Goal: Information Seeking & Learning: Learn about a topic

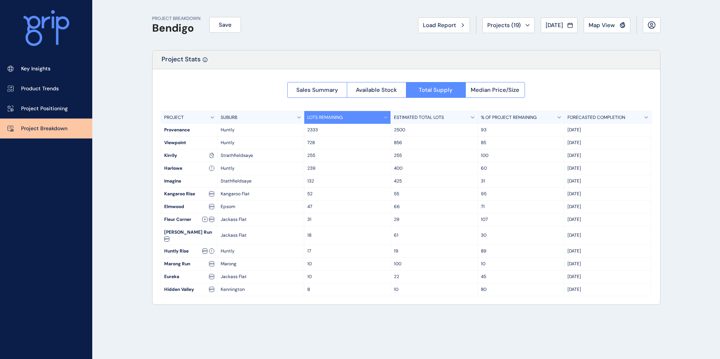
click at [57, 24] on icon at bounding box center [62, 31] width 13 height 28
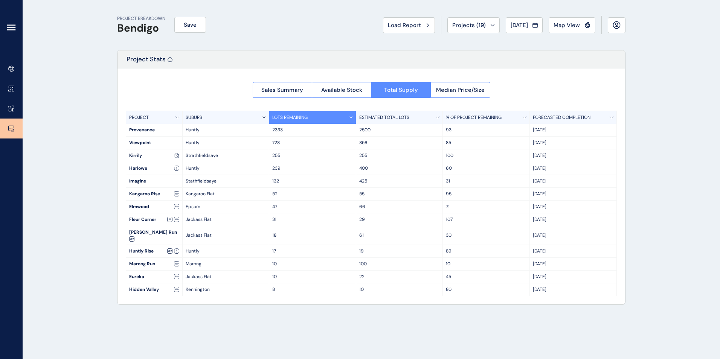
click at [3, 31] on div at bounding box center [11, 29] width 23 height 59
click at [10, 26] on icon at bounding box center [11, 27] width 9 height 9
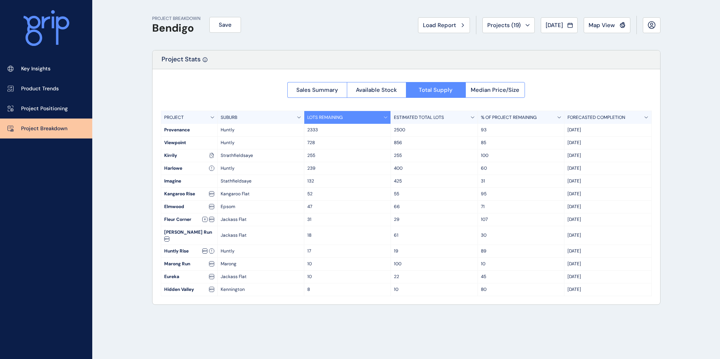
click at [441, 24] on span "Load Report" at bounding box center [439, 25] width 33 height 8
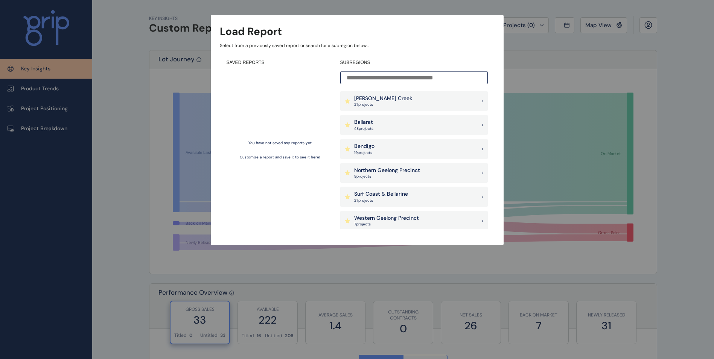
click at [376, 126] on div "Ballarat 48 project s" at bounding box center [414, 125] width 148 height 20
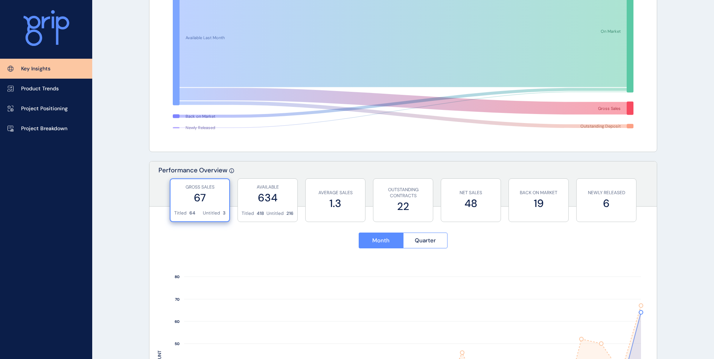
scroll to position [226, 0]
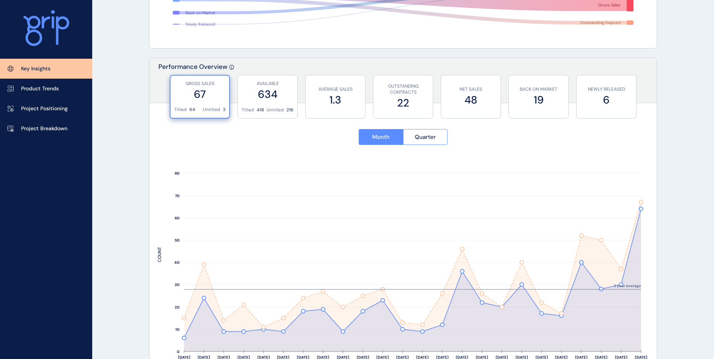
click at [427, 143] on button "Quarter" at bounding box center [425, 137] width 45 height 16
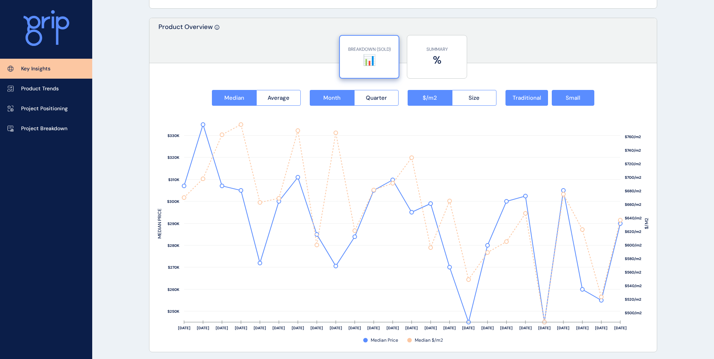
scroll to position [790, 0]
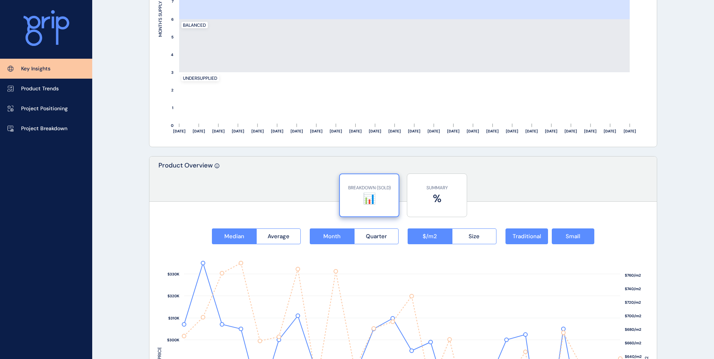
click at [425, 202] on label "%" at bounding box center [437, 198] width 52 height 15
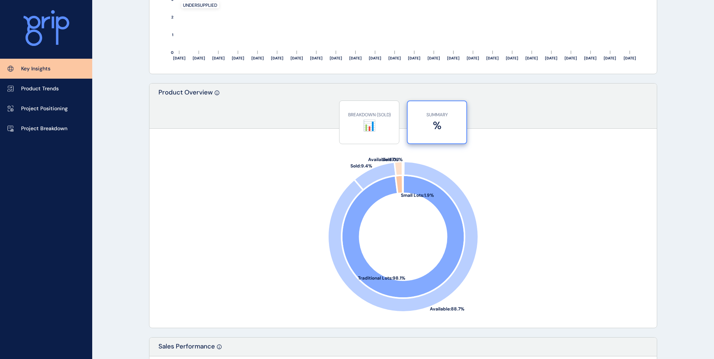
scroll to position [903, 0]
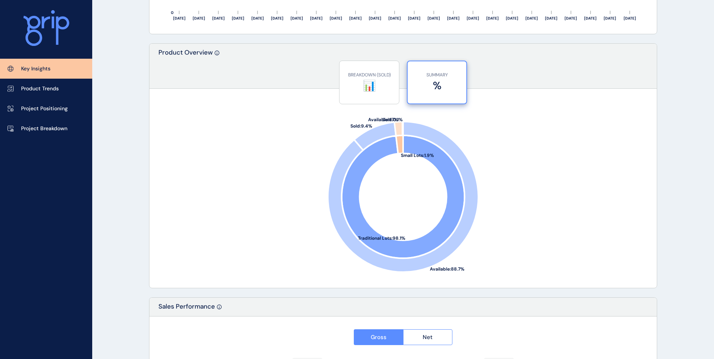
click at [376, 81] on label "📊" at bounding box center [369, 85] width 52 height 15
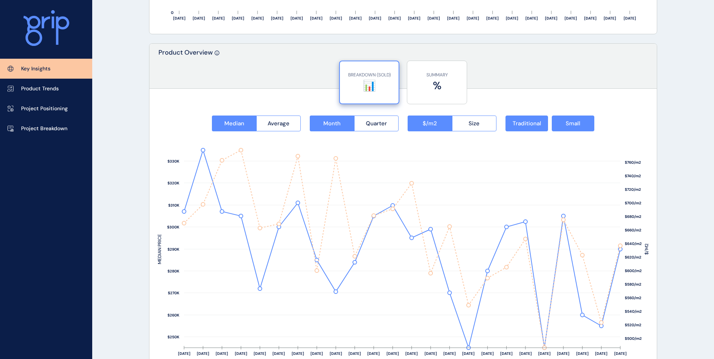
click at [585, 124] on button "Small" at bounding box center [573, 124] width 43 height 16
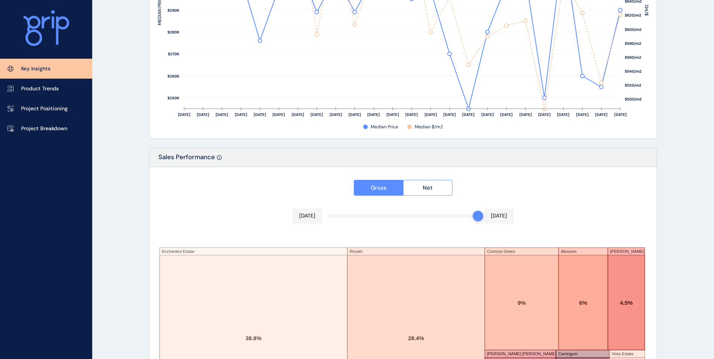
scroll to position [1225, 0]
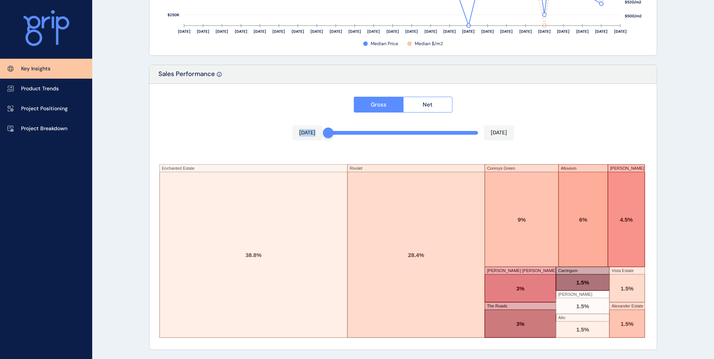
drag, startPoint x: 474, startPoint y: 135, endPoint x: 279, endPoint y: 132, distance: 195.4
click at [279, 132] on div "Gross Net Sep 2024 Aug 2025 Enchanted Estate Rivulet Conroys Green Alluvium Luc…" at bounding box center [402, 217] width 507 height 266
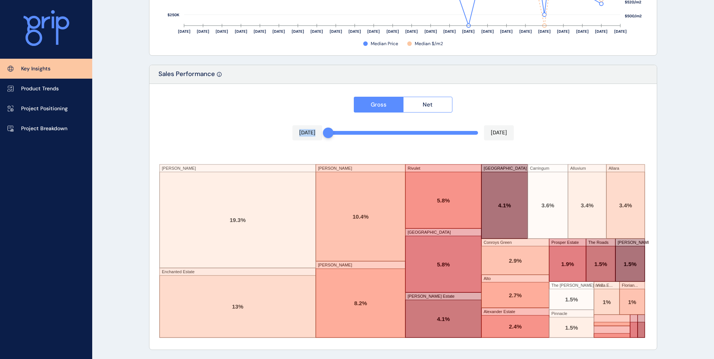
click at [45, 106] on p "Project Positioning" at bounding box center [44, 109] width 47 height 8
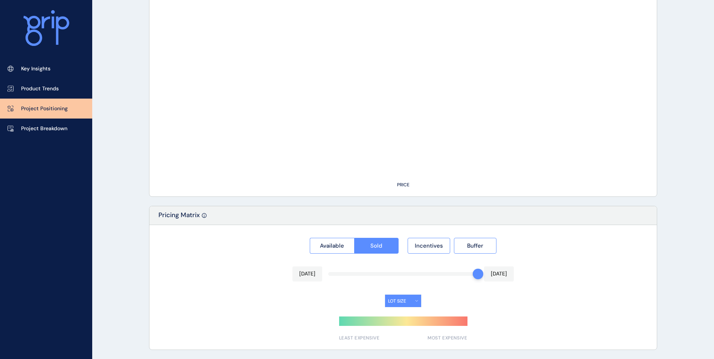
type input "**********"
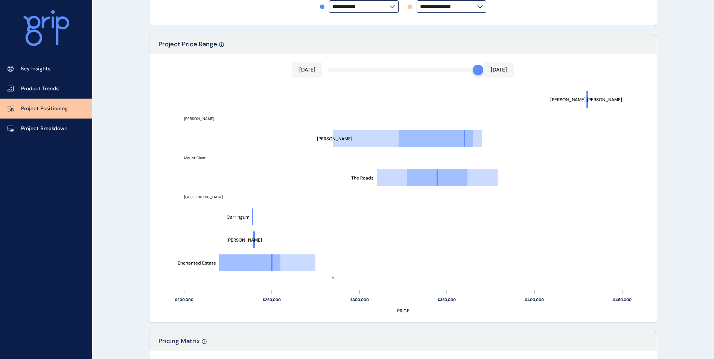
scroll to position [128, 0]
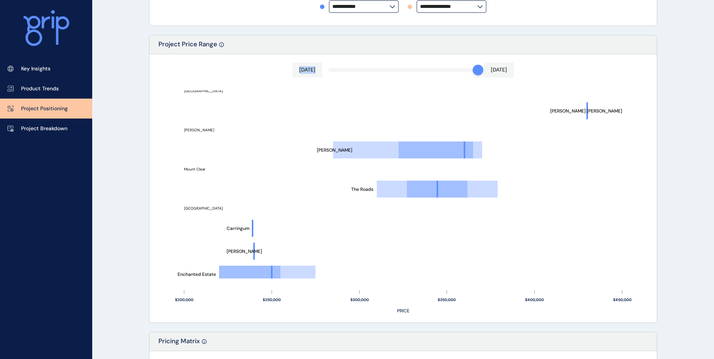
click at [320, 70] on div "Aug 2025 Aug 2025 Alluvium Conroys Green Alto Enchanted Estate Winterfield Carr…" at bounding box center [402, 188] width 507 height 268
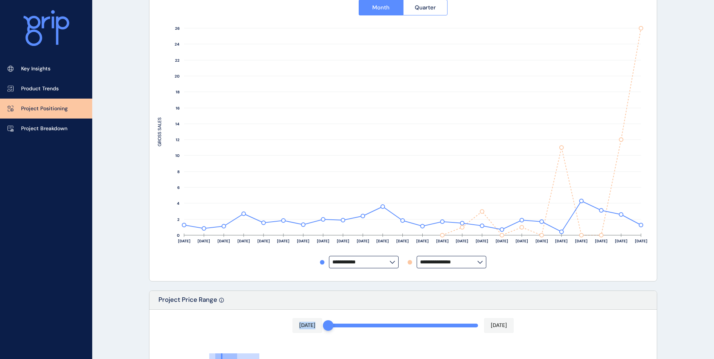
scroll to position [119, 0]
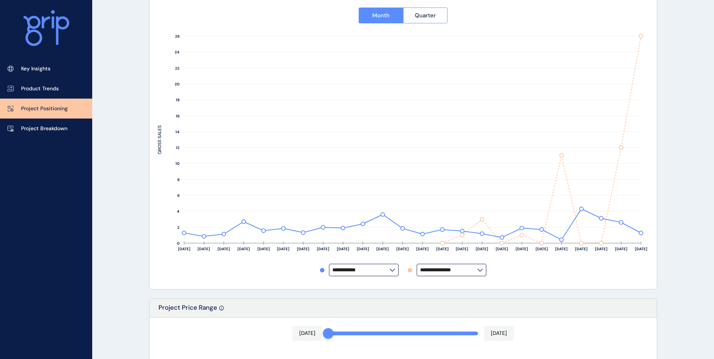
click at [471, 268] on input "**********" at bounding box center [448, 270] width 57 height 6
click at [447, 199] on p "Aberdeen" at bounding box center [449, 197] width 53 height 8
type input "********"
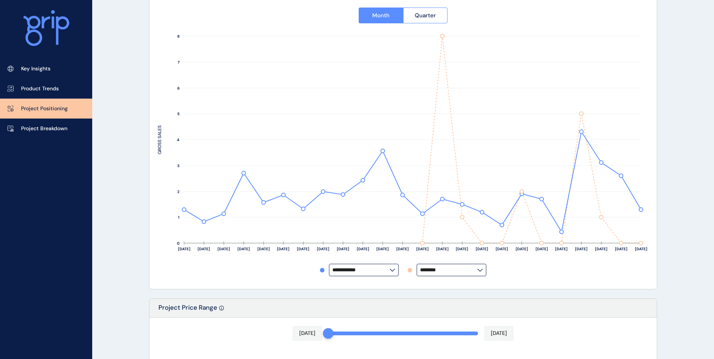
click at [386, 270] on input "**********" at bounding box center [360, 270] width 57 height 6
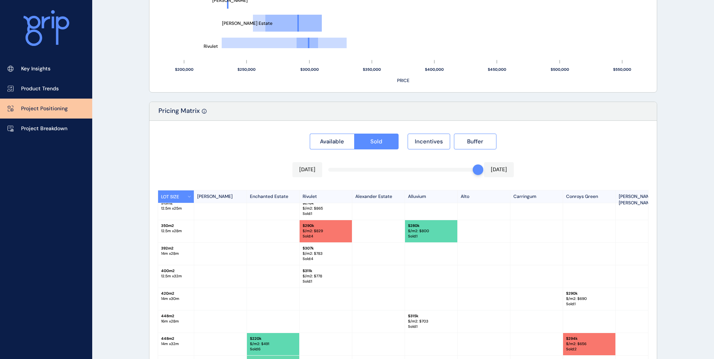
scroll to position [683, 0]
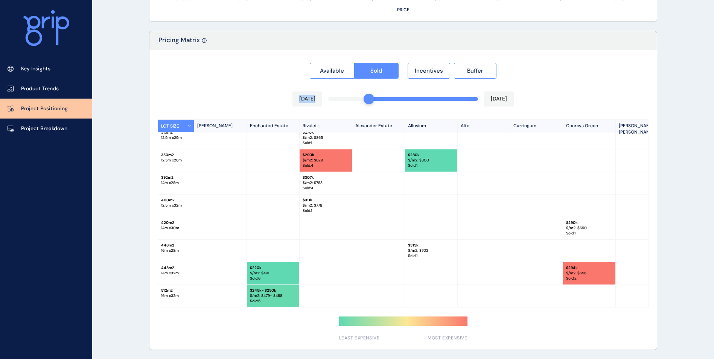
drag, startPoint x: 472, startPoint y: 100, endPoint x: 252, endPoint y: 81, distance: 221.4
click at [254, 81] on div "Available Sold Incentives Buffer Dec 2024 Aug 2025 LOT SIZE Lucas Enchanted Est…" at bounding box center [402, 200] width 507 height 300
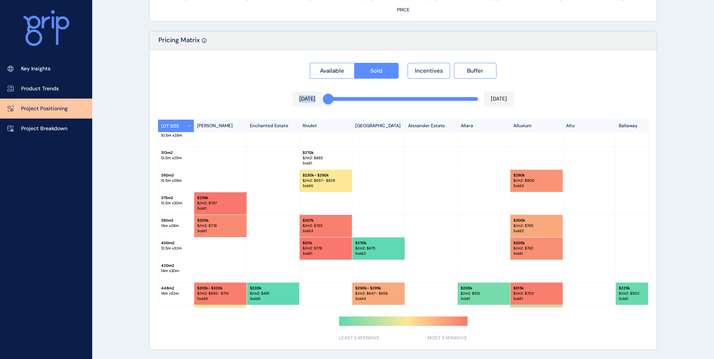
scroll to position [30, 0]
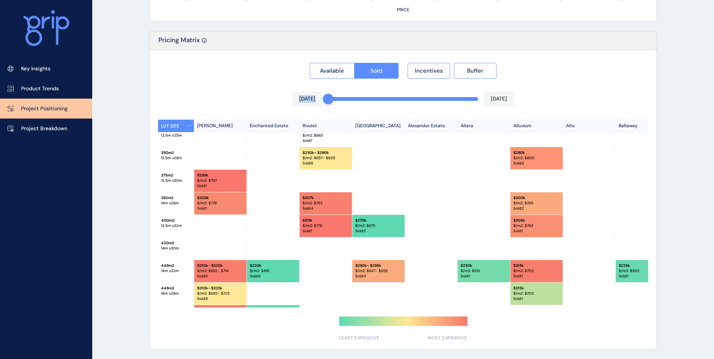
click at [31, 68] on p "Key Insights" at bounding box center [35, 69] width 29 height 8
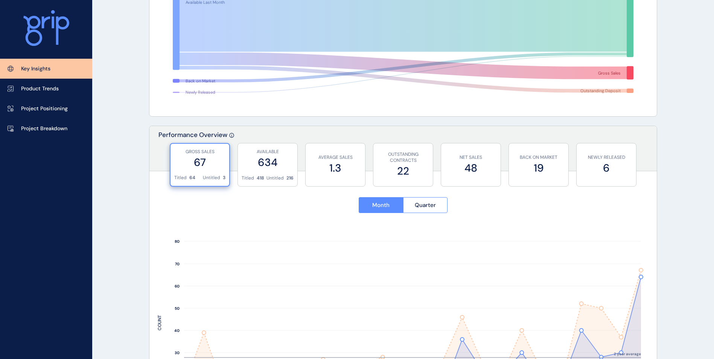
scroll to position [263, 0]
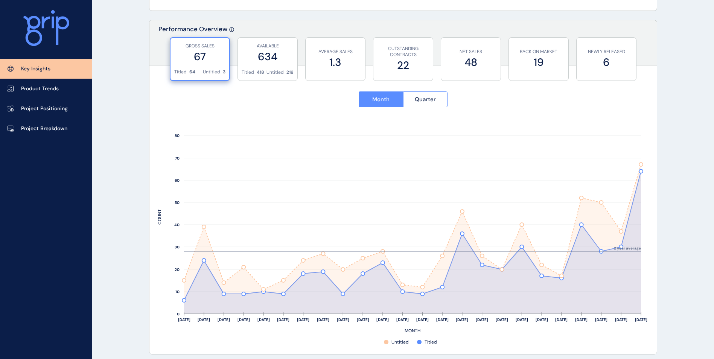
click at [187, 55] on label "67" at bounding box center [199, 56] width 51 height 15
click at [435, 99] on span "Quarter" at bounding box center [425, 100] width 21 height 8
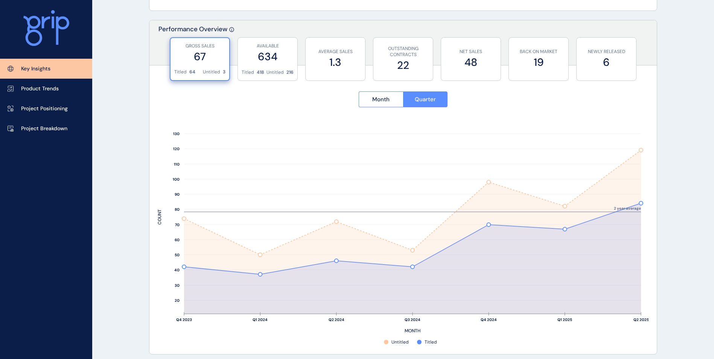
click at [369, 96] on button "Month" at bounding box center [381, 99] width 44 height 16
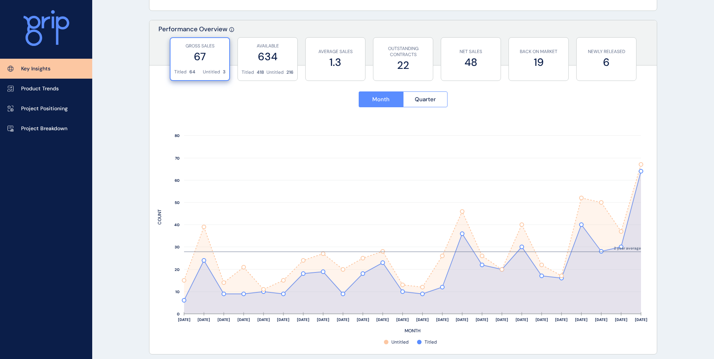
click at [272, 58] on label "634" at bounding box center [268, 56] width 52 height 15
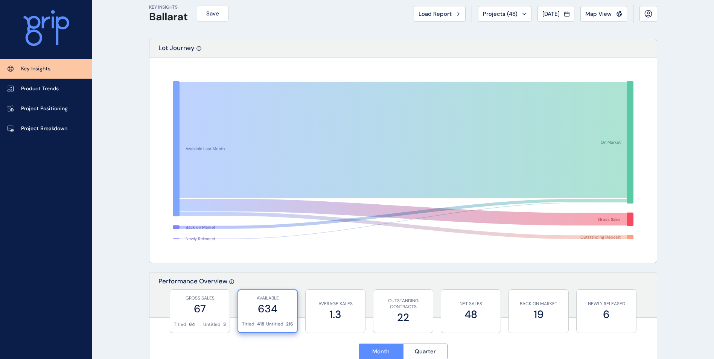
scroll to position [0, 0]
